Goal: Ask a question

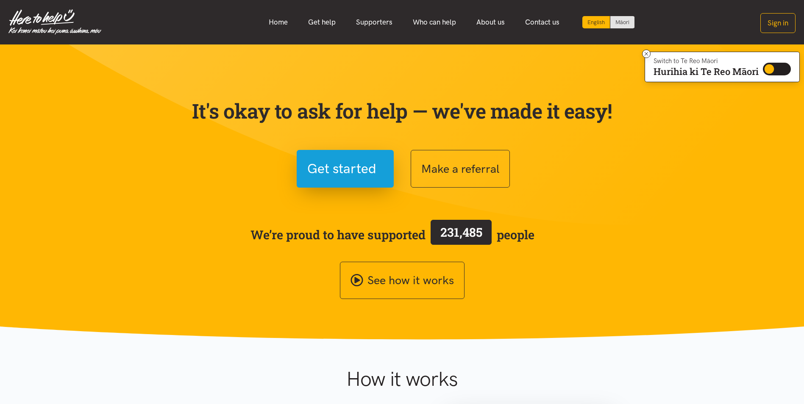
click at [432, 234] on span "231,485" at bounding box center [460, 232] width 61 height 25
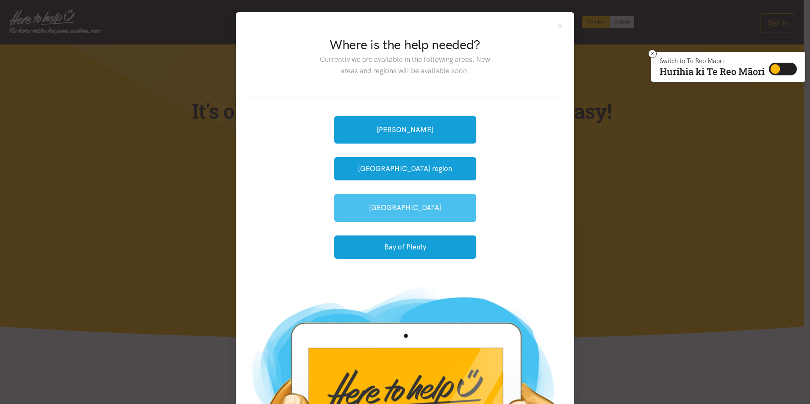
click at [408, 201] on link "[GEOGRAPHIC_DATA]" at bounding box center [405, 208] width 142 height 28
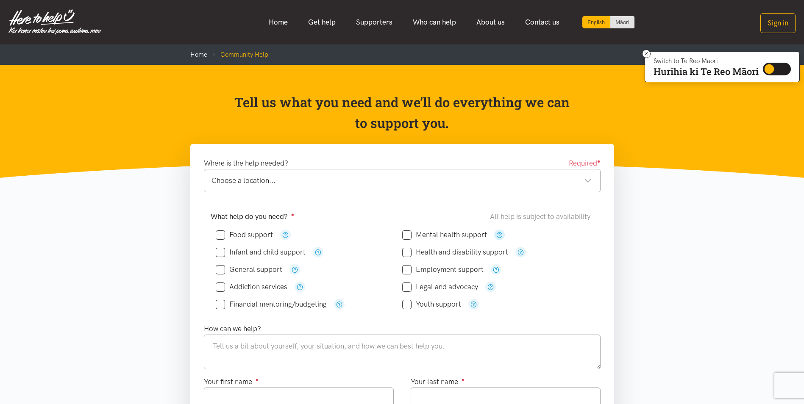
click at [498, 234] on icon "button" at bounding box center [499, 235] width 6 height 6
click at [388, 211] on div "What help do you need? ● All help is subject to availability Food support" at bounding box center [402, 264] width 414 height 117
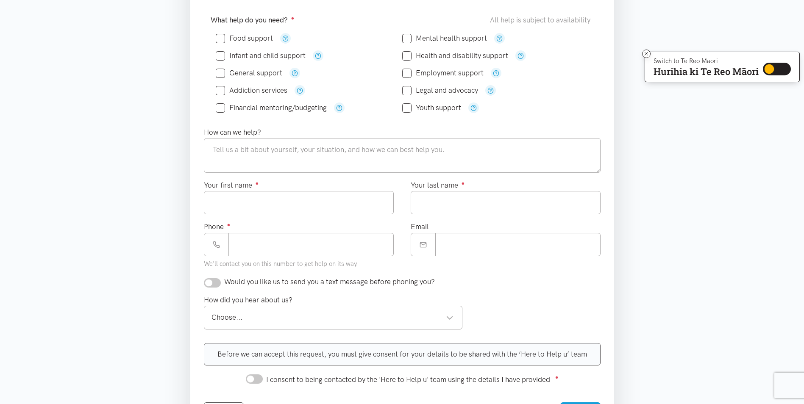
scroll to position [212, 0]
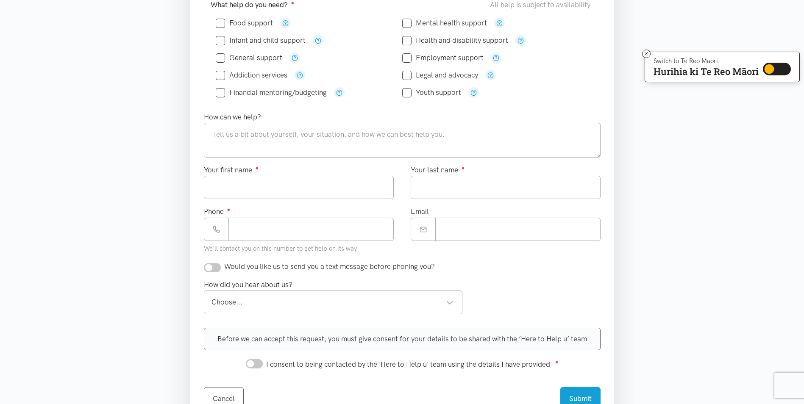
click at [355, 307] on div "Choose..." at bounding box center [332, 302] width 242 height 11
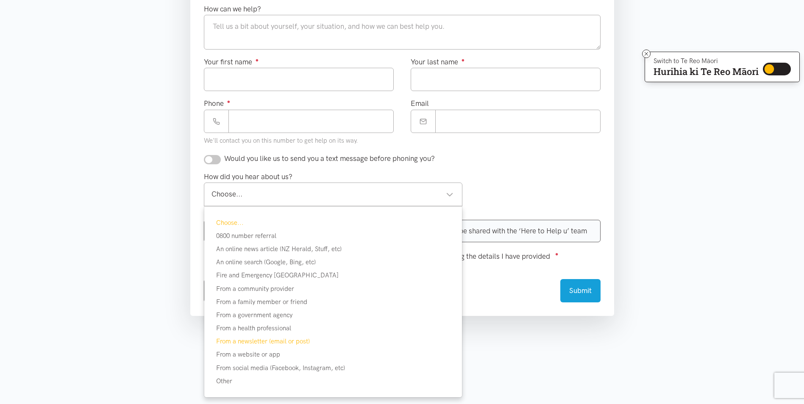
scroll to position [339, 0]
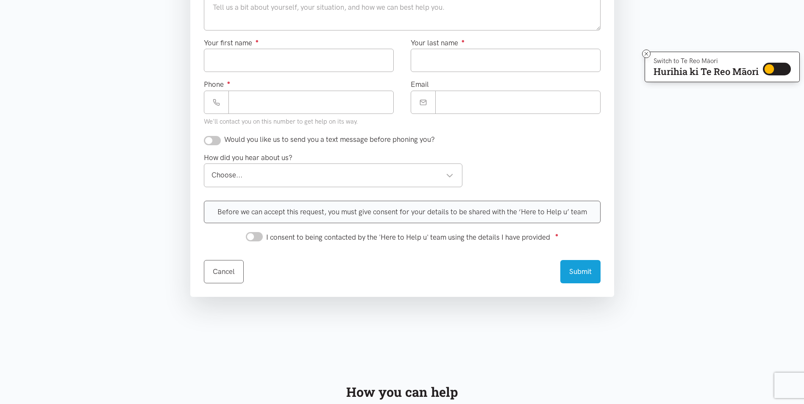
click at [518, 326] on section "Where is the help needed? Required ● Choose a location... Choose a location... …" at bounding box center [402, 78] width 804 height 546
click at [515, 208] on div "Before we can accept this request, you must give consent for your details to be…" at bounding box center [402, 212] width 397 height 22
click at [495, 211] on div "Before we can accept this request, you must give consent for your details to be…" at bounding box center [402, 212] width 397 height 22
click at [539, 212] on div "Before we can accept this request, you must give consent for your details to be…" at bounding box center [402, 212] width 397 height 22
click at [257, 240] on input "I consent to being contacted by the 'Here to Help u' team using the details I h…" at bounding box center [254, 236] width 17 height 9
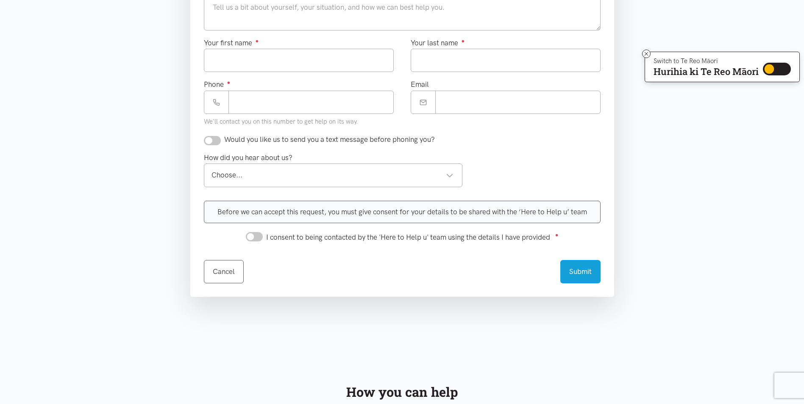
checkbox input "true"
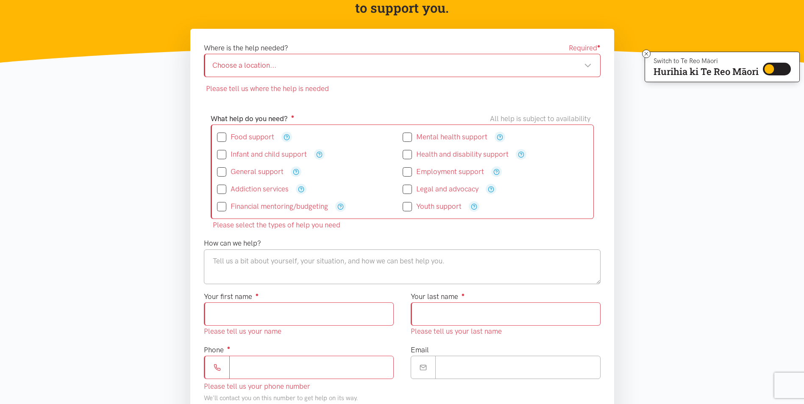
scroll to position [115, 0]
click at [589, 62] on div "Choose a location..." at bounding box center [401, 65] width 379 height 11
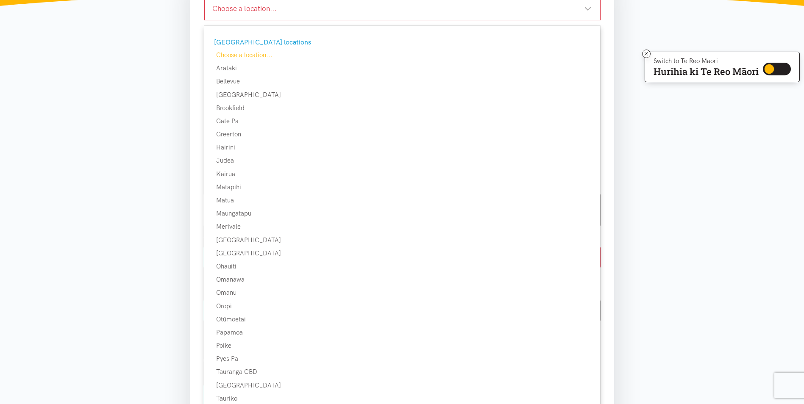
scroll to position [157, 0]
